Goal: Find specific page/section: Find specific page/section

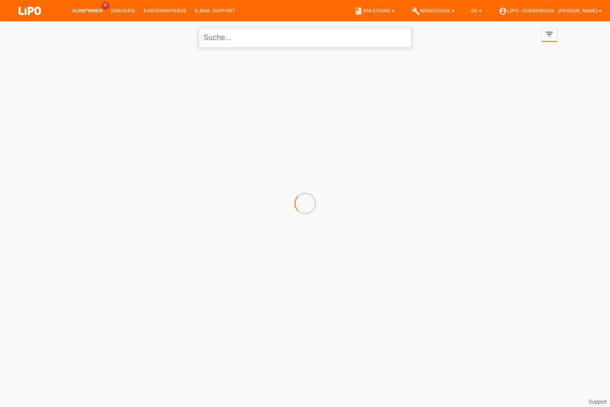
click at [224, 35] on input "text" at bounding box center [304, 38] width 213 height 20
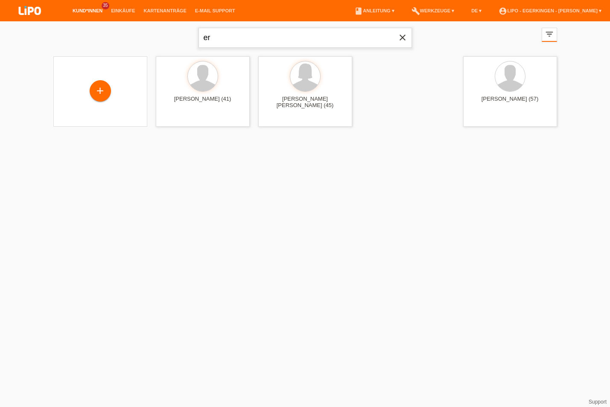
type input "e"
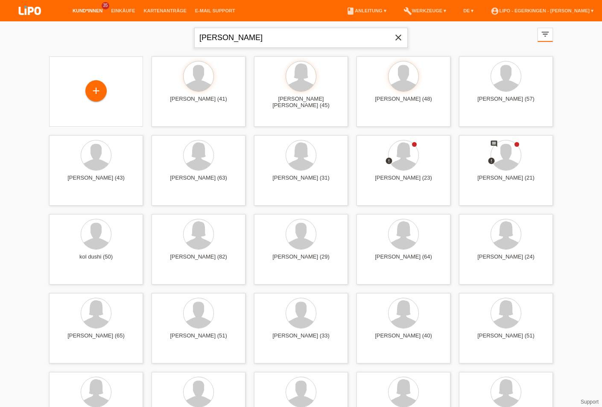
type input "Erb"
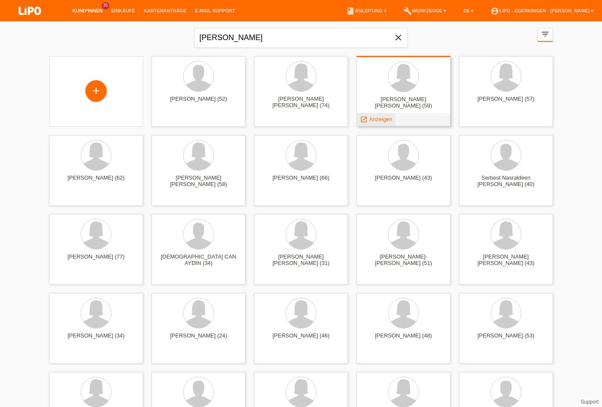
click at [387, 118] on span "Anzeigen" at bounding box center [380, 119] width 23 height 6
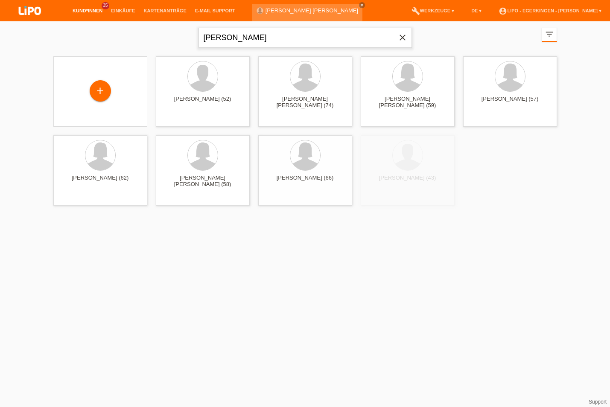
click at [227, 41] on input "Erb" at bounding box center [304, 38] width 213 height 20
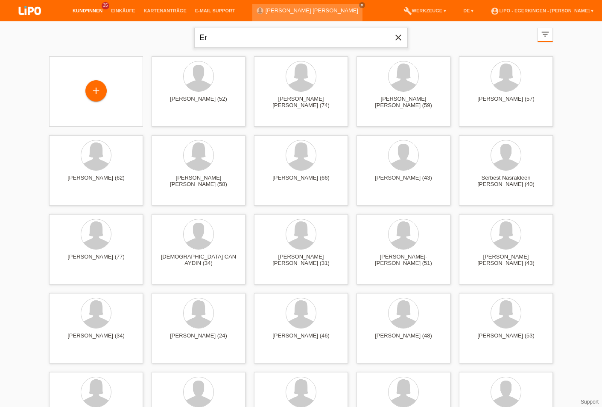
type input "E"
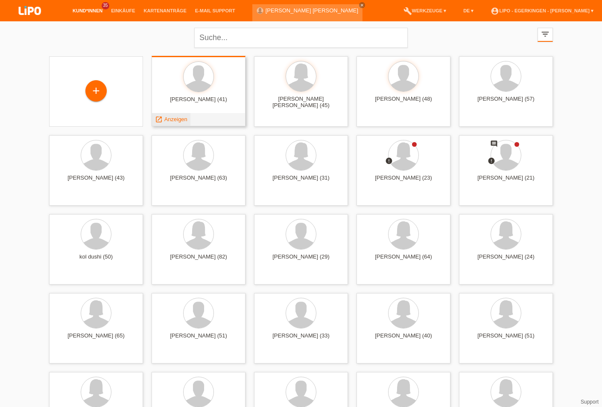
click at [181, 121] on span "Anzeigen" at bounding box center [175, 119] width 23 height 6
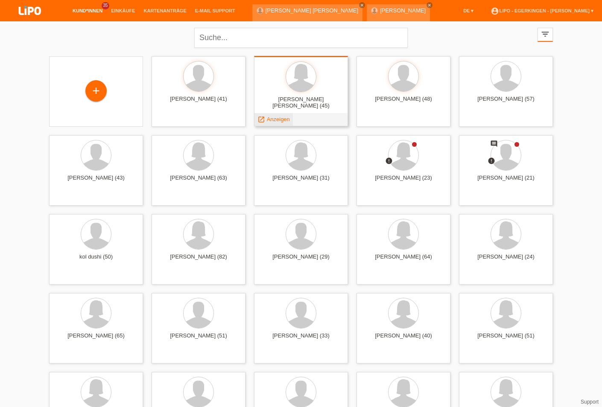
click at [274, 119] on span "Anzeigen" at bounding box center [278, 119] width 23 height 6
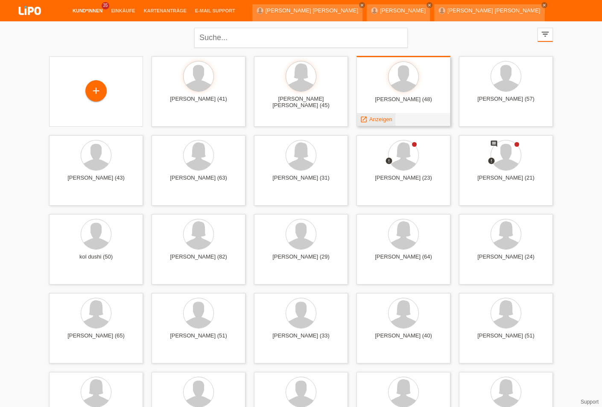
click at [388, 119] on span "Anzeigen" at bounding box center [380, 119] width 23 height 6
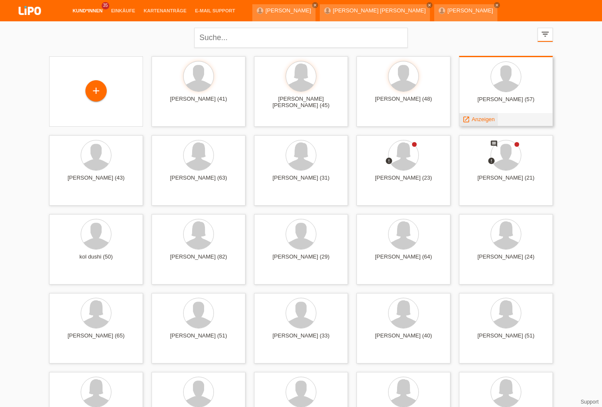
click at [488, 118] on span "Anzeigen" at bounding box center [483, 119] width 23 height 6
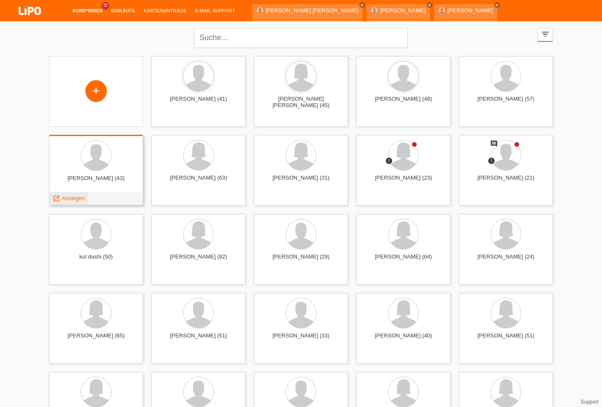
click at [80, 197] on span "Anzeigen" at bounding box center [73, 198] width 23 height 6
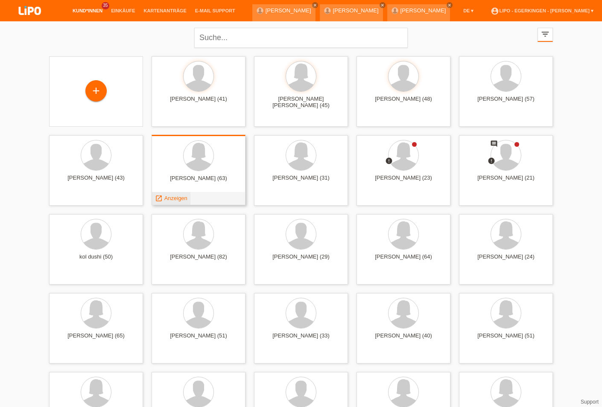
click at [181, 197] on span "Anzeigen" at bounding box center [175, 198] width 23 height 6
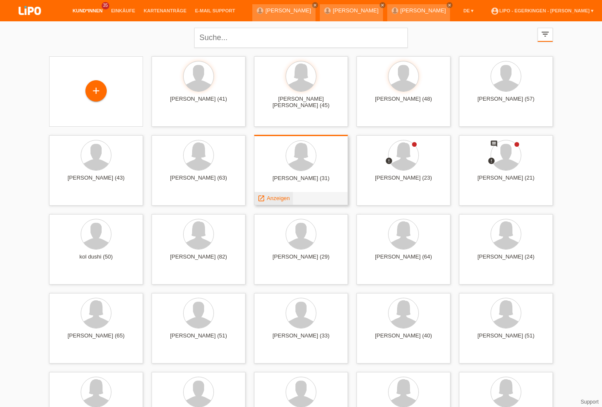
click at [274, 195] on span "Anzeigen" at bounding box center [278, 198] width 23 height 6
